Goal: Task Accomplishment & Management: Manage account settings

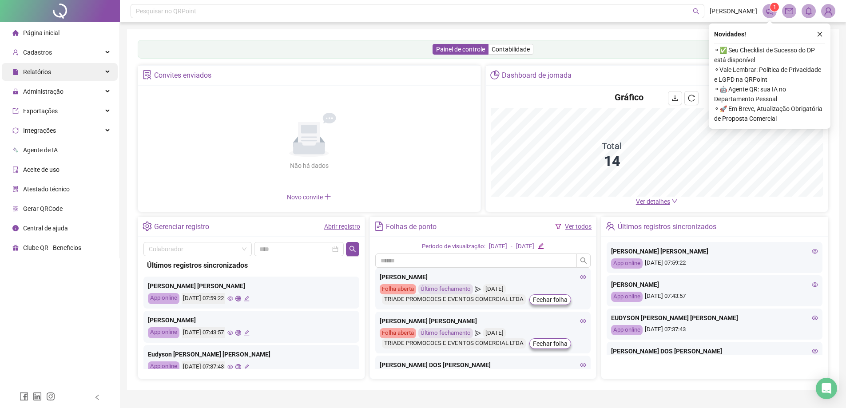
click at [52, 71] on div "Relatórios" at bounding box center [60, 72] width 116 height 18
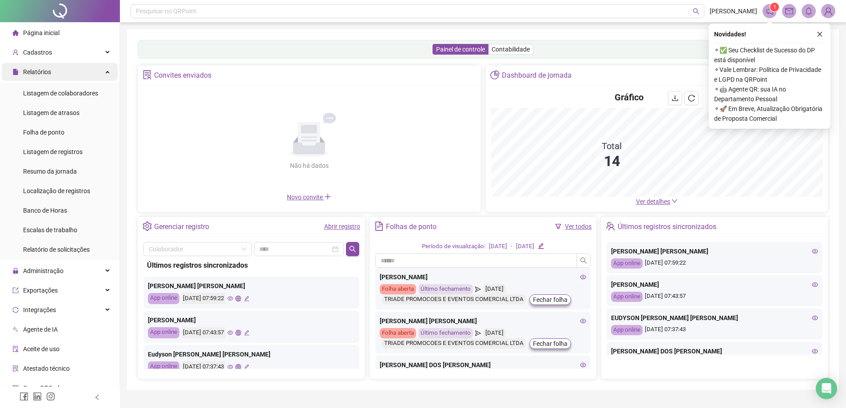
click at [71, 69] on div "Relatórios" at bounding box center [60, 72] width 116 height 18
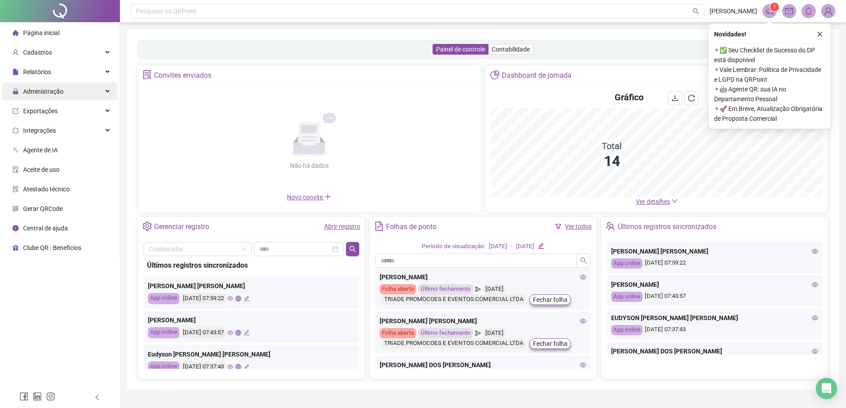
click at [71, 95] on div "Administração" at bounding box center [60, 92] width 116 height 18
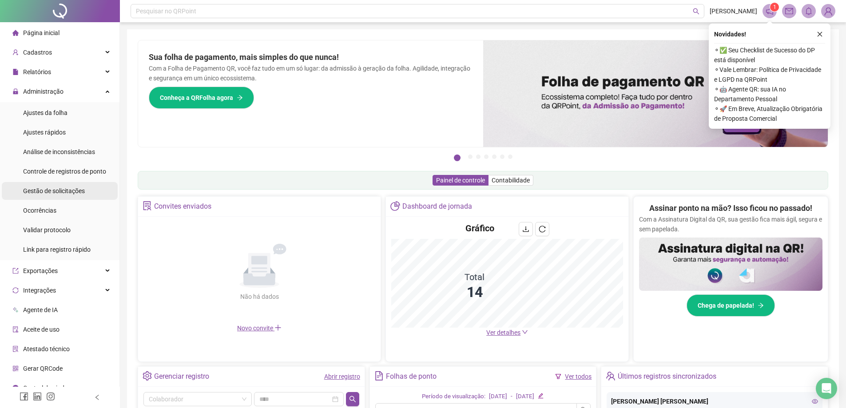
click at [63, 191] on span "Gestão de solicitações" at bounding box center [54, 190] width 62 height 7
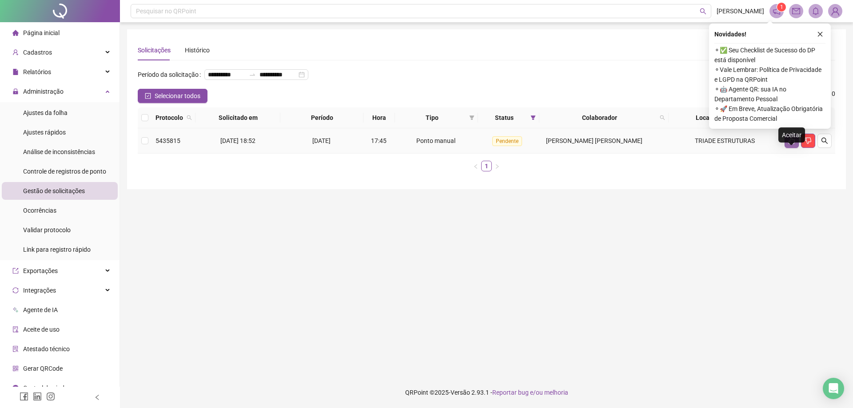
click at [796, 148] on button "button" at bounding box center [791, 141] width 14 height 14
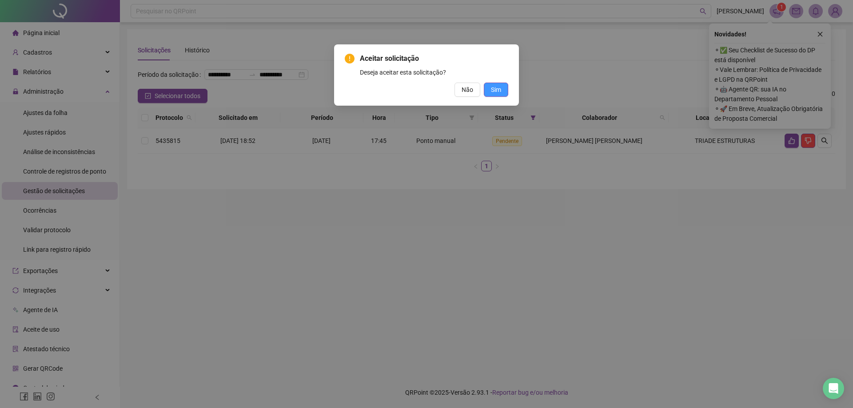
click at [499, 94] on span "Sim" at bounding box center [496, 90] width 10 height 10
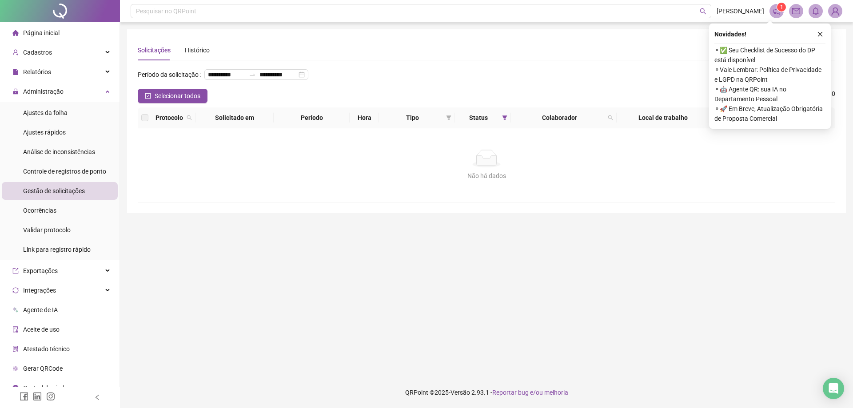
click at [48, 102] on ul "Ajustes da folha Ajustes rápidos Análise de inconsistências Controle de registr…" at bounding box center [59, 181] width 119 height 158
click at [52, 111] on span "Ajustes da folha" at bounding box center [45, 112] width 44 height 7
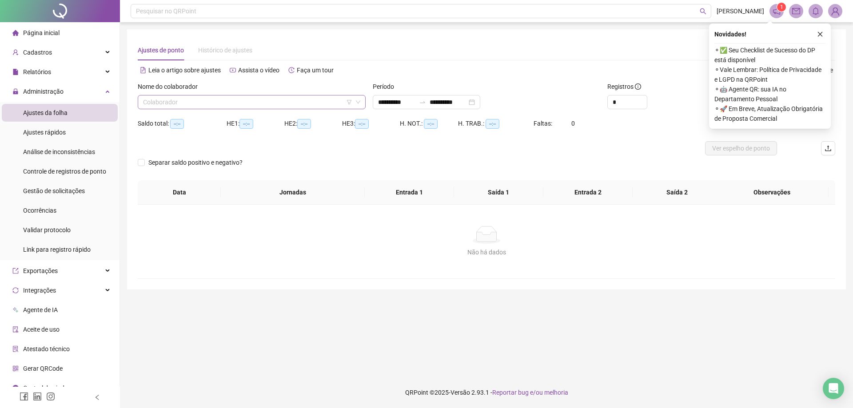
click at [242, 104] on input "search" at bounding box center [247, 101] width 209 height 13
type input "**********"
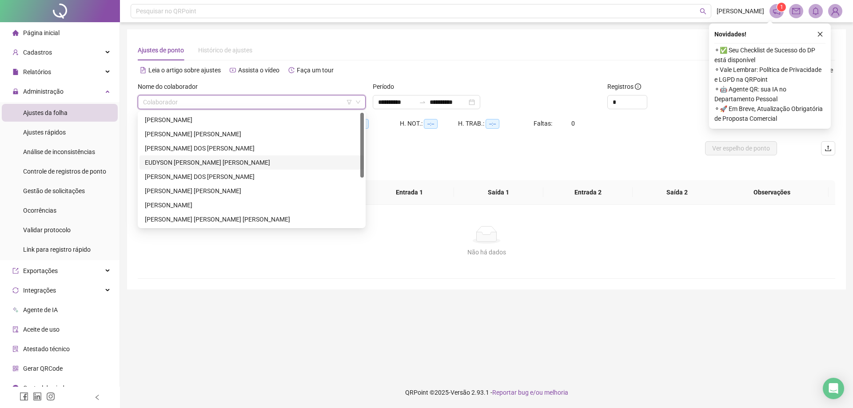
click at [190, 164] on div "EUDYSON [PERSON_NAME] [PERSON_NAME]" at bounding box center [252, 163] width 214 height 10
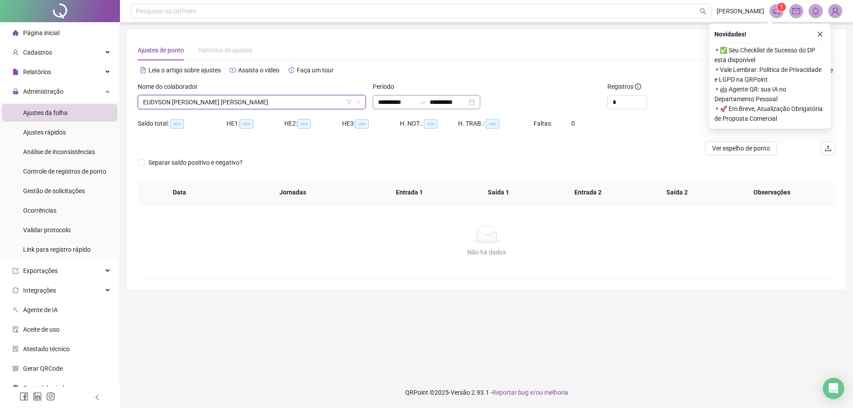
click at [428, 98] on div "**********" at bounding box center [426, 102] width 107 height 14
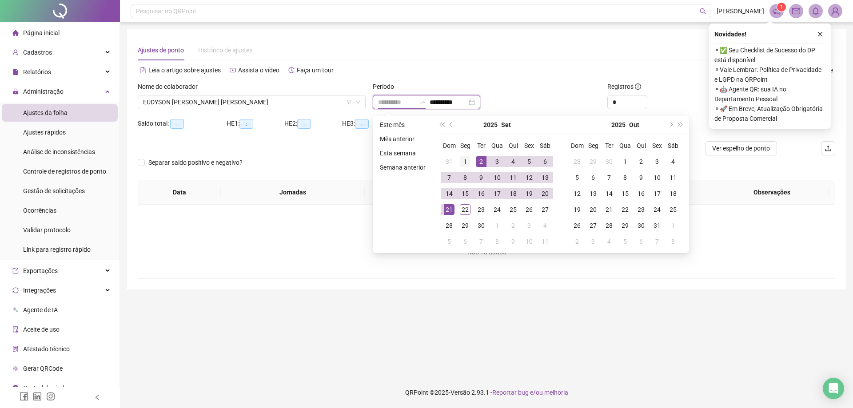
type input "**********"
click at [466, 165] on div "1" at bounding box center [465, 161] width 11 height 11
type input "**********"
click at [460, 206] on div "22" at bounding box center [465, 209] width 11 height 11
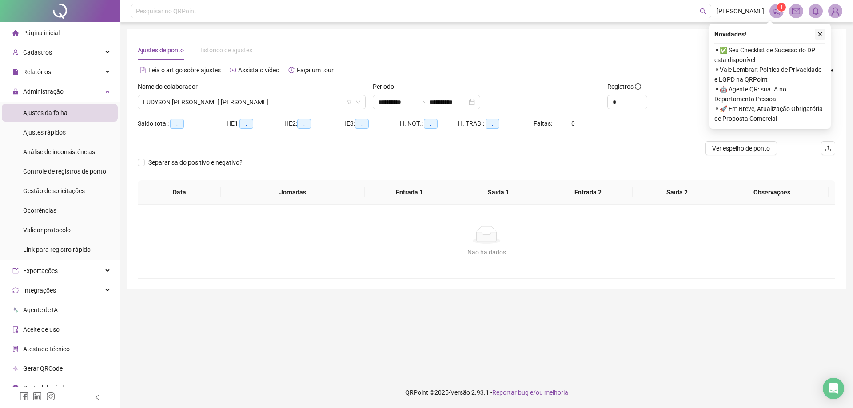
click at [818, 34] on icon "close" at bounding box center [820, 34] width 6 height 6
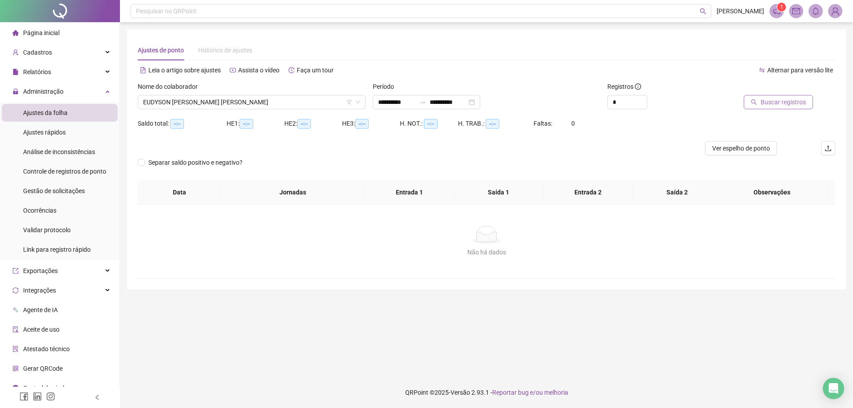
click at [789, 96] on button "Buscar registros" at bounding box center [777, 102] width 69 height 14
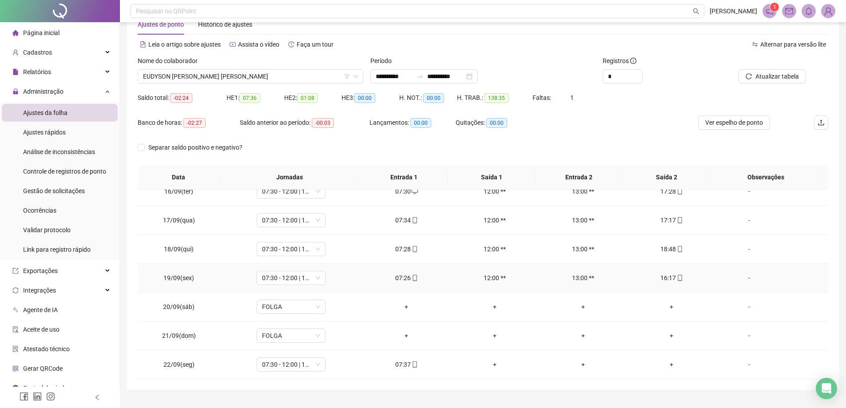
scroll to position [46, 0]
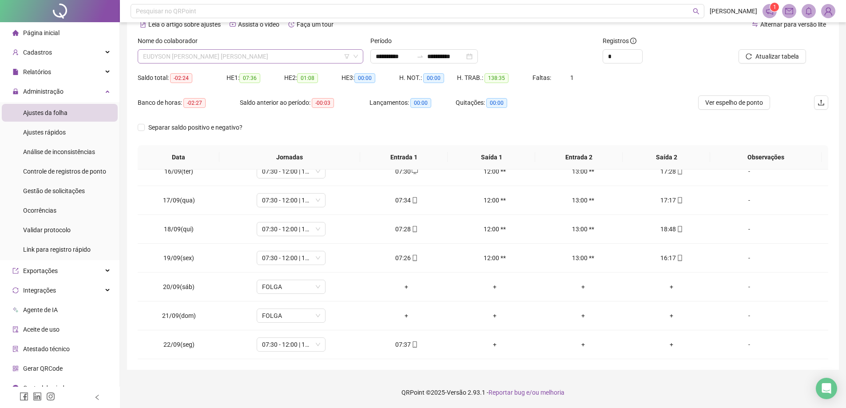
click at [298, 58] on span "EUDYSON [PERSON_NAME] [PERSON_NAME]" at bounding box center [250, 56] width 215 height 13
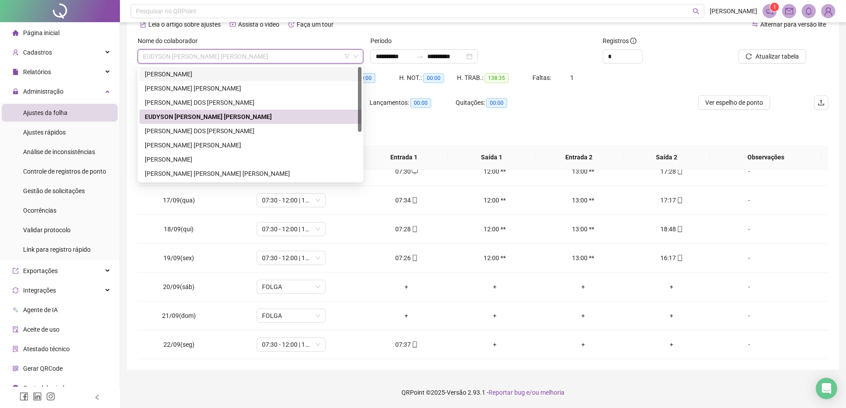
click at [195, 75] on div "[PERSON_NAME]" at bounding box center [250, 74] width 211 height 10
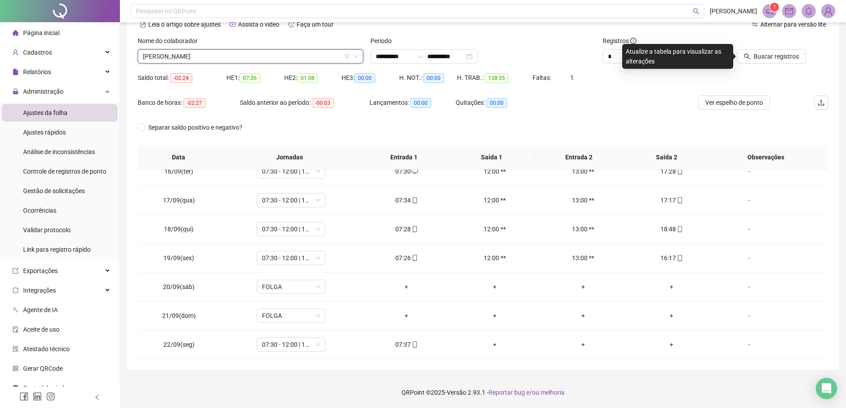
drag, startPoint x: 800, startPoint y: 56, endPoint x: 794, endPoint y: 67, distance: 12.1
click at [799, 56] on button "Buscar registros" at bounding box center [771, 56] width 69 height 14
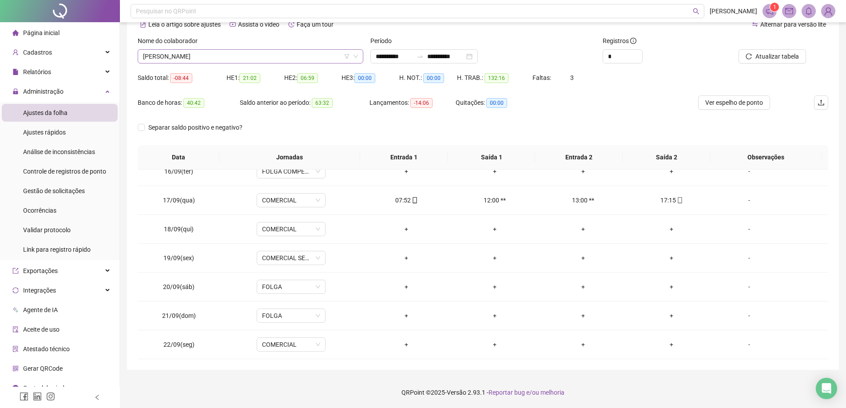
click at [258, 52] on span "[PERSON_NAME]" at bounding box center [250, 56] width 215 height 13
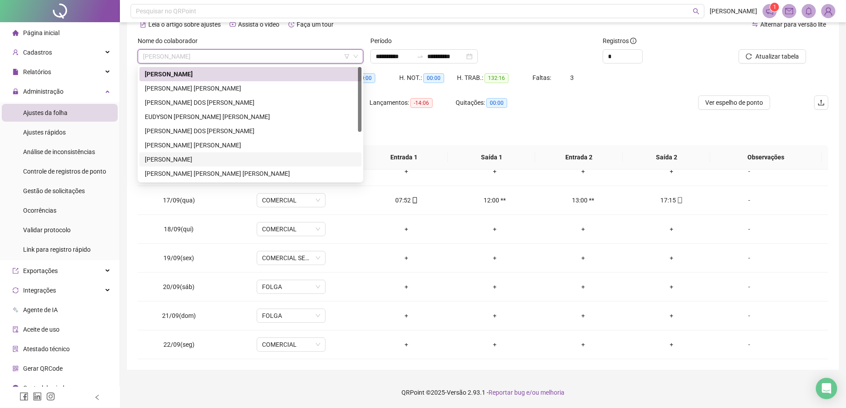
click at [198, 165] on div "[PERSON_NAME]" at bounding box center [250, 159] width 222 height 14
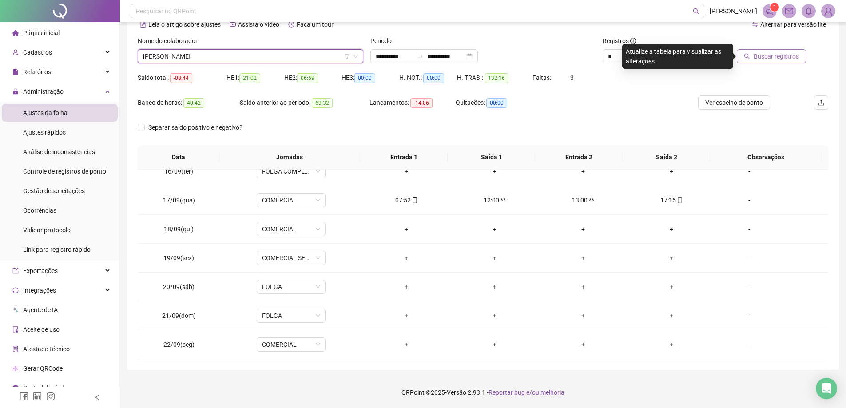
click at [772, 58] on span "Buscar registros" at bounding box center [776, 57] width 45 height 10
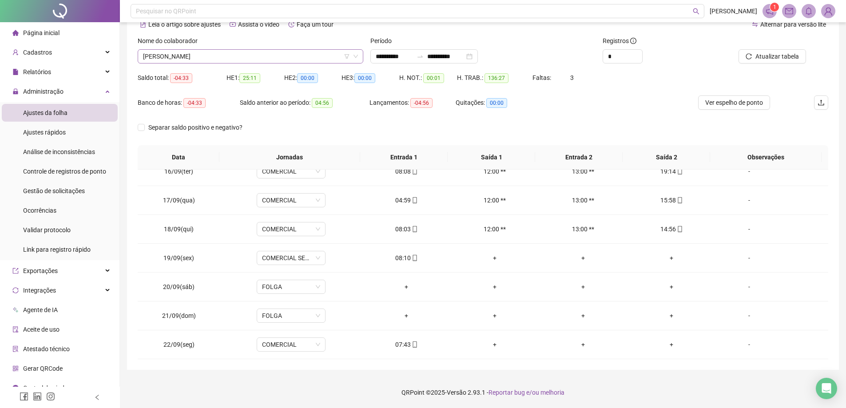
click at [293, 57] on span "[PERSON_NAME]" at bounding box center [250, 56] width 215 height 13
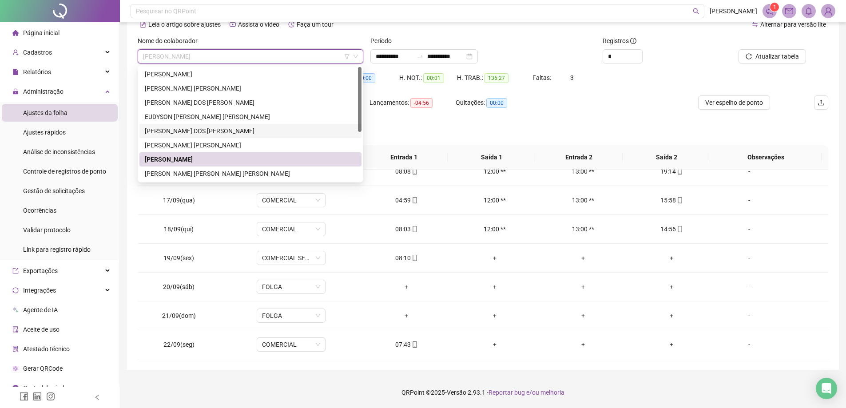
click at [226, 143] on div "[PERSON_NAME] [PERSON_NAME]" at bounding box center [250, 145] width 211 height 10
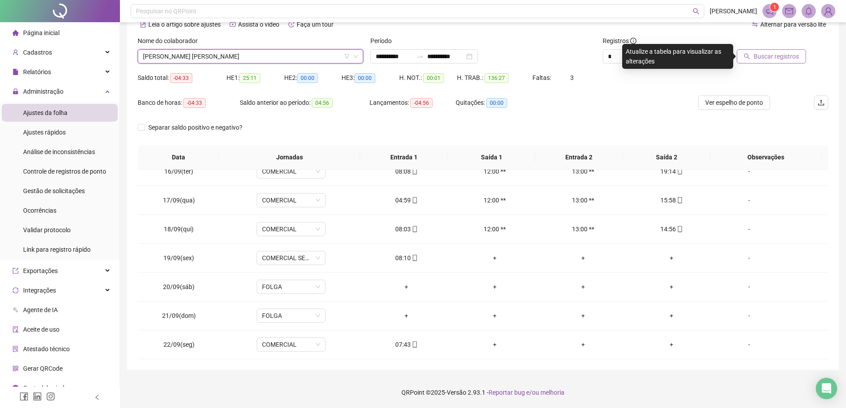
click at [783, 56] on span "Buscar registros" at bounding box center [776, 57] width 45 height 10
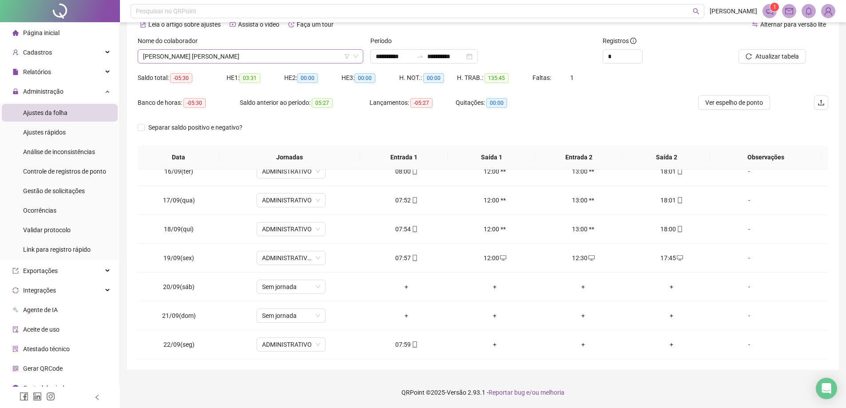
click at [283, 56] on span "[PERSON_NAME] [PERSON_NAME]" at bounding box center [250, 56] width 215 height 13
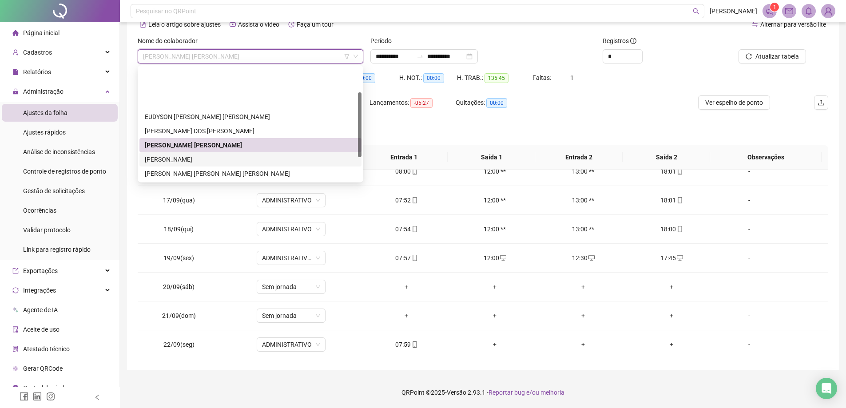
scroll to position [44, 0]
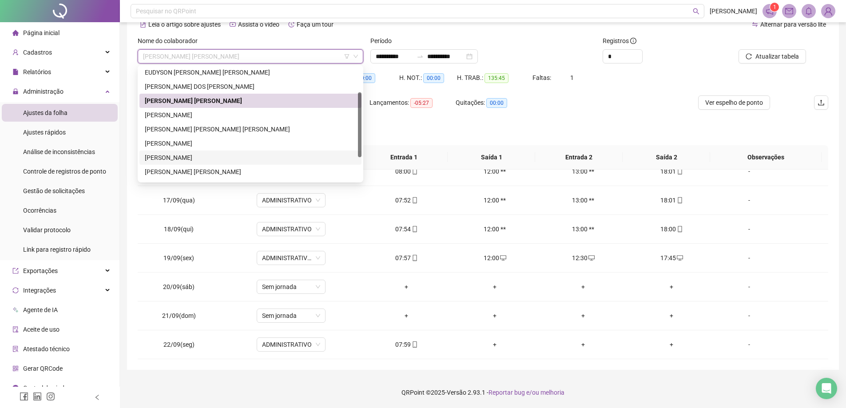
click at [191, 160] on div "[PERSON_NAME]" at bounding box center [250, 158] width 211 height 10
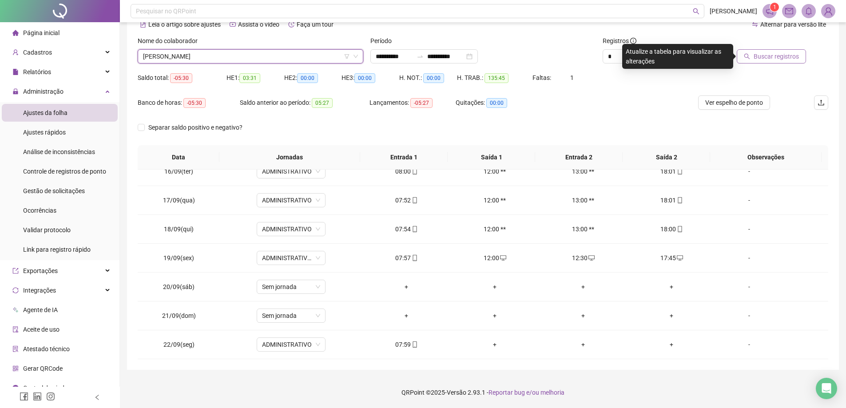
click at [777, 56] on span "Buscar registros" at bounding box center [776, 57] width 45 height 10
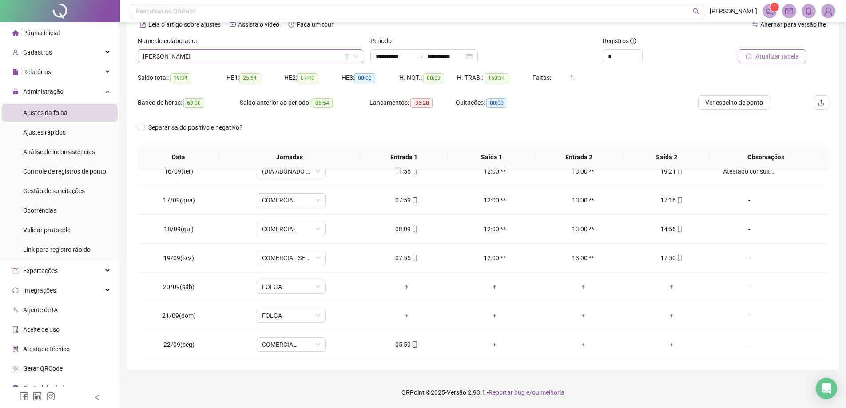
click at [251, 58] on span "[PERSON_NAME]" at bounding box center [250, 56] width 215 height 13
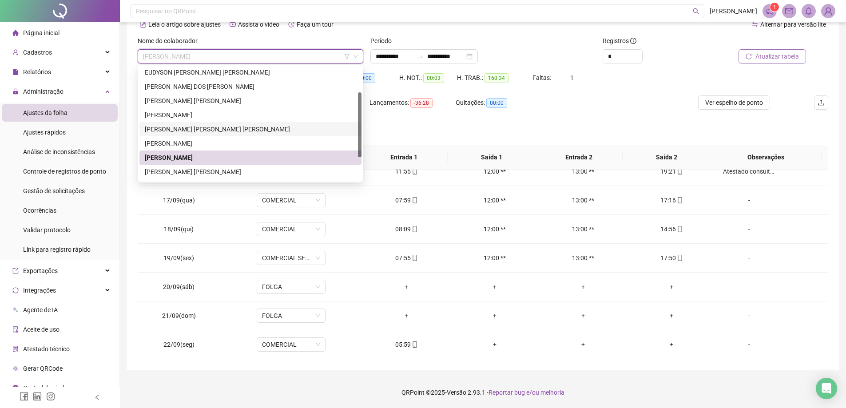
click at [214, 127] on div "[PERSON_NAME] [PERSON_NAME] [PERSON_NAME]" at bounding box center [250, 129] width 211 height 10
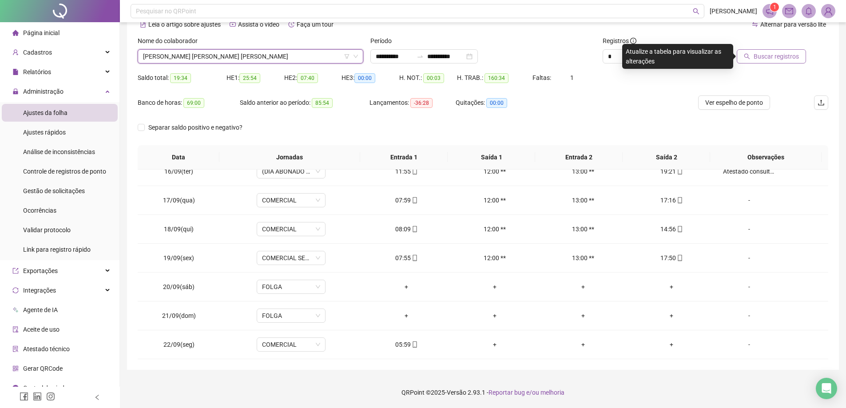
click at [780, 57] on span "Buscar registros" at bounding box center [776, 57] width 45 height 10
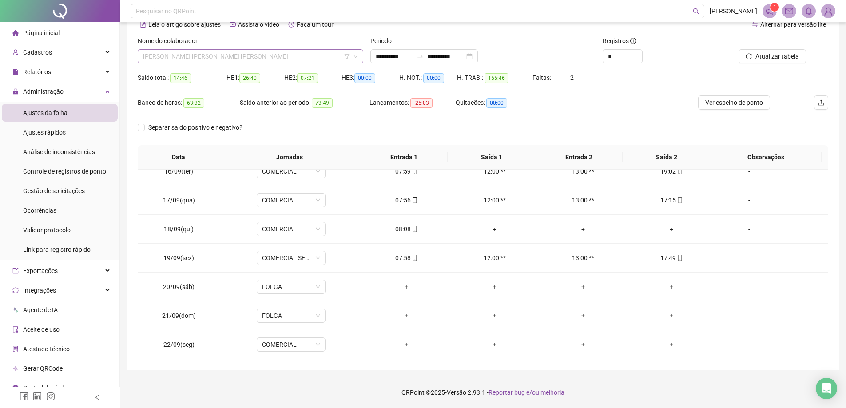
click at [244, 59] on span "[PERSON_NAME] [PERSON_NAME] [PERSON_NAME]" at bounding box center [250, 56] width 215 height 13
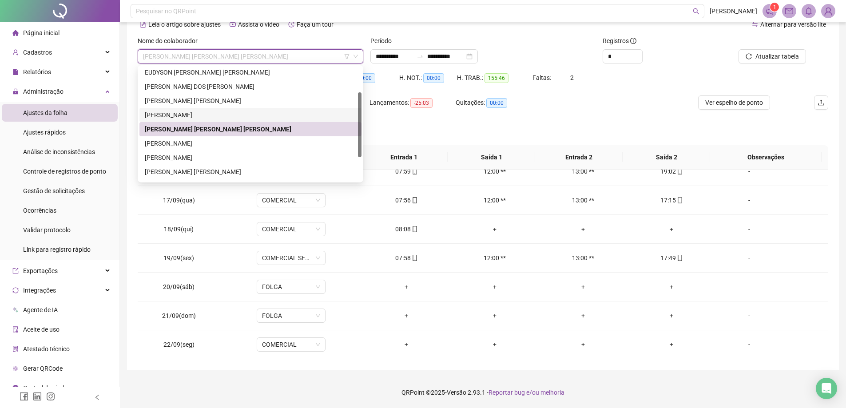
click at [207, 115] on div "[PERSON_NAME]" at bounding box center [250, 115] width 211 height 10
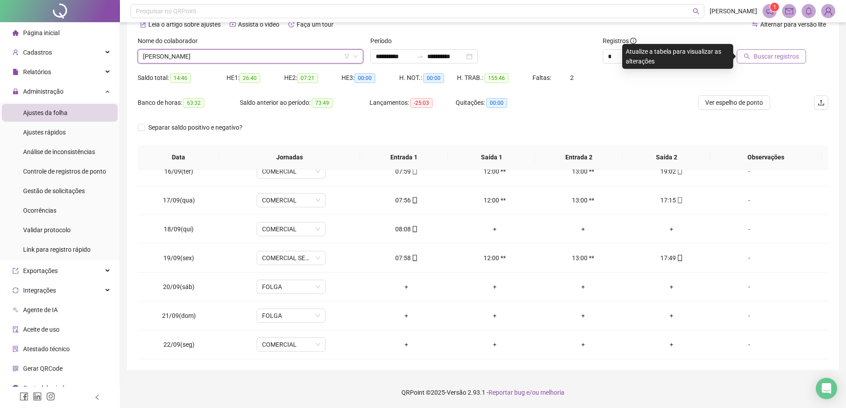
click at [780, 59] on span "Buscar registros" at bounding box center [776, 57] width 45 height 10
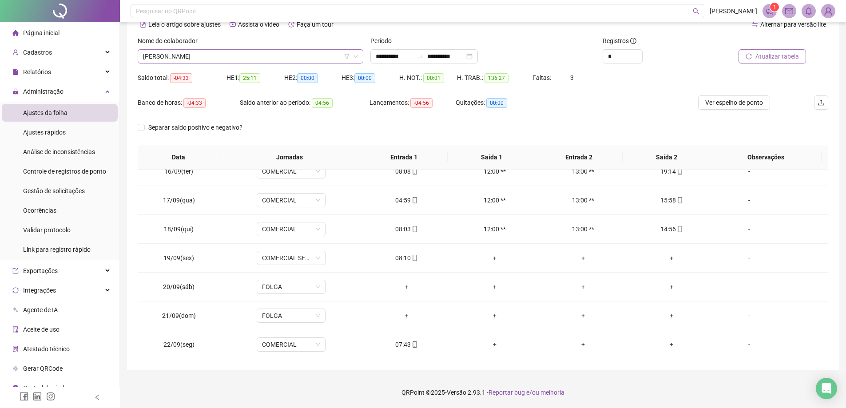
click at [257, 56] on span "[PERSON_NAME]" at bounding box center [250, 56] width 215 height 13
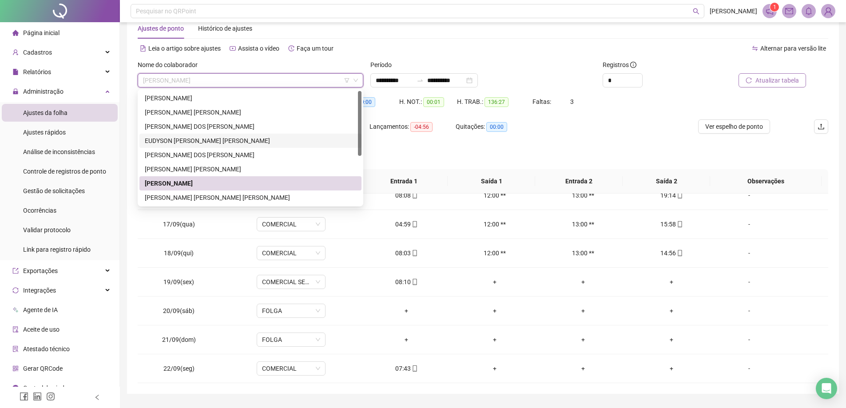
scroll to position [0, 0]
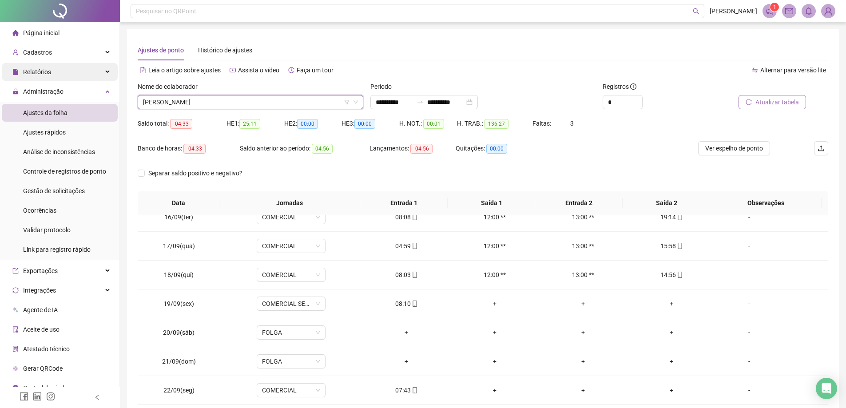
click at [71, 73] on div "Relatórios" at bounding box center [60, 72] width 116 height 18
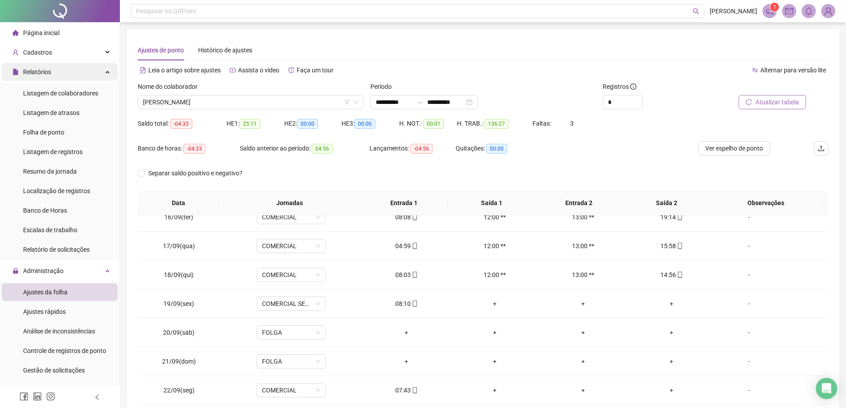
click at [71, 73] on div "Relatórios" at bounding box center [60, 72] width 116 height 18
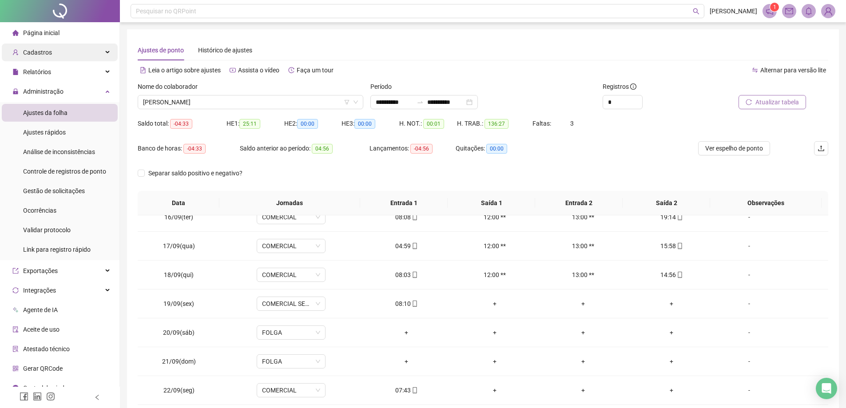
click at [54, 55] on div "Cadastros" at bounding box center [60, 53] width 116 height 18
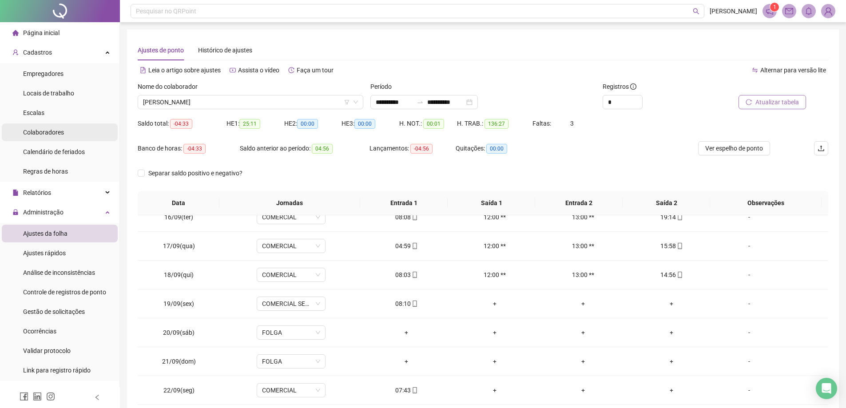
click at [55, 132] on span "Colaboradores" at bounding box center [43, 132] width 41 height 7
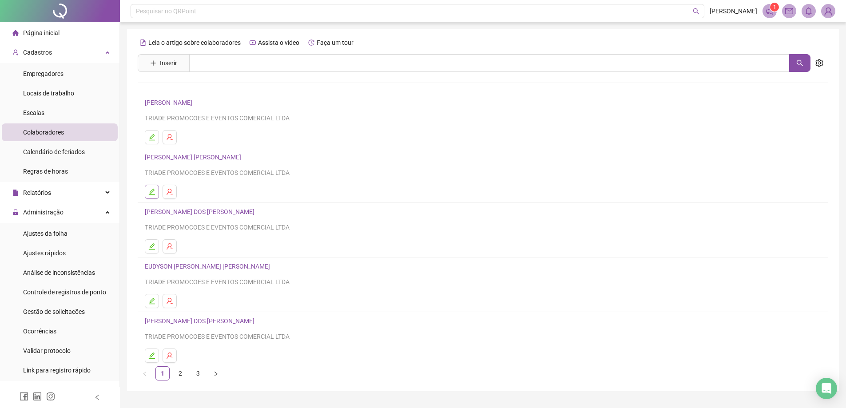
click at [146, 190] on button "button" at bounding box center [152, 192] width 14 height 14
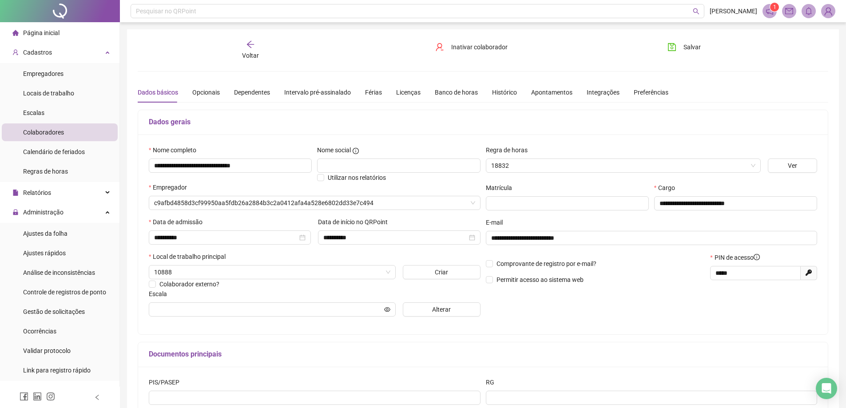
type input "*********"
click at [607, 239] on input "**********" at bounding box center [650, 238] width 319 height 10
